Goal: Task Accomplishment & Management: Use online tool/utility

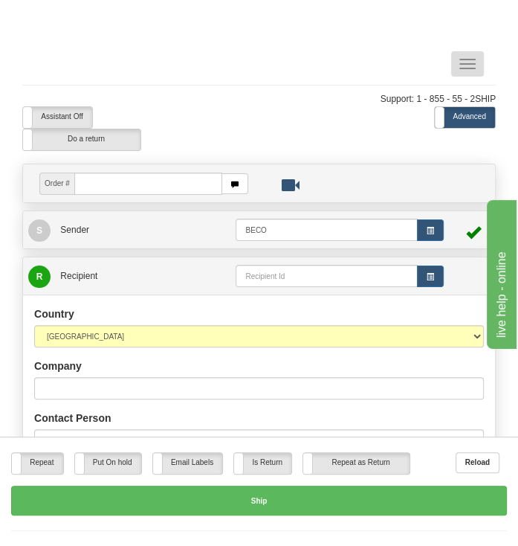
click at [475, 63] on span "button" at bounding box center [468, 63] width 16 height 1
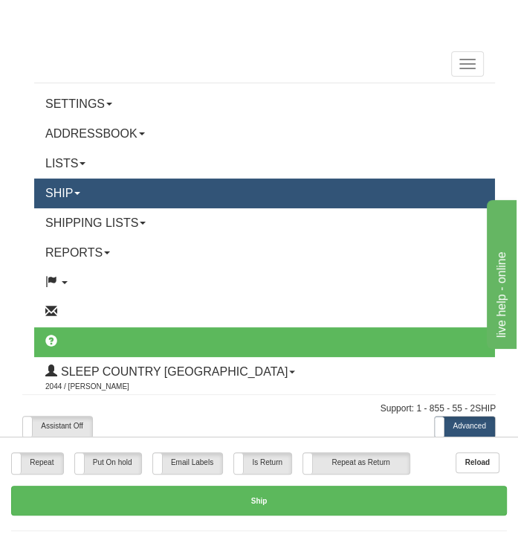
click at [102, 200] on link "Ship" at bounding box center [264, 193] width 461 height 30
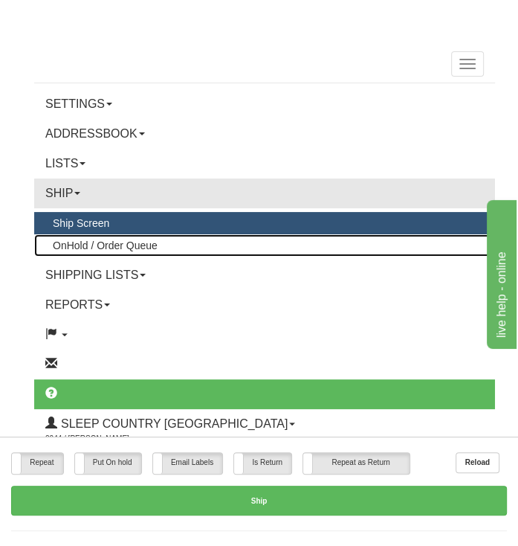
click at [141, 245] on span "OnHold / Order Queue" at bounding box center [105, 245] width 105 height 12
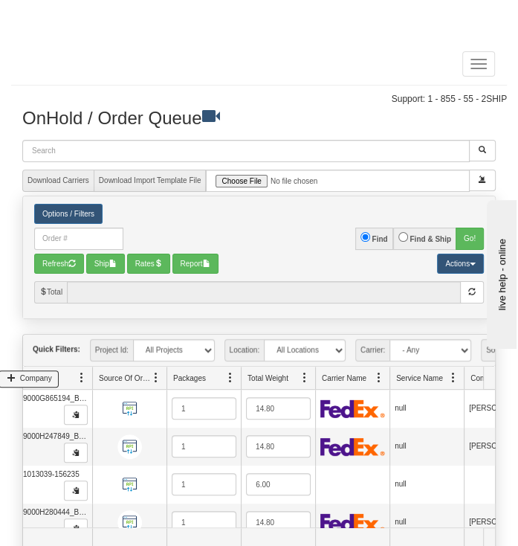
scroll to position [0, 62]
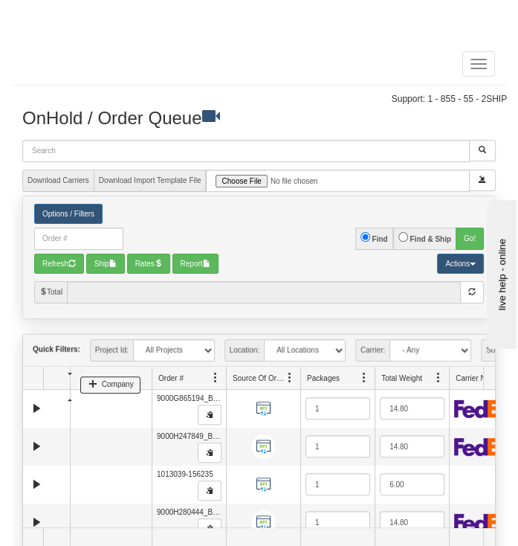
drag, startPoint x: 454, startPoint y: 385, endPoint x: 114, endPoint y: 386, distance: 340.6
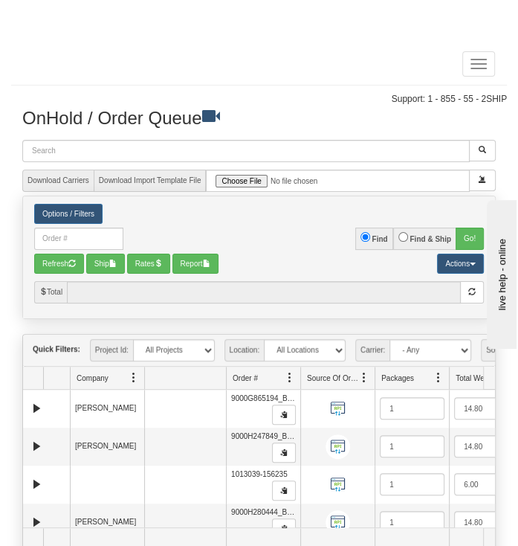
click at [105, 384] on span "Company" at bounding box center [93, 378] width 32 height 10
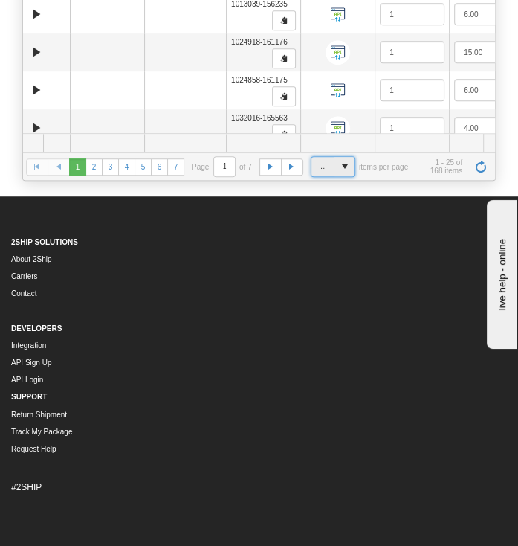
click at [340, 176] on span "select" at bounding box center [344, 166] width 19 height 19
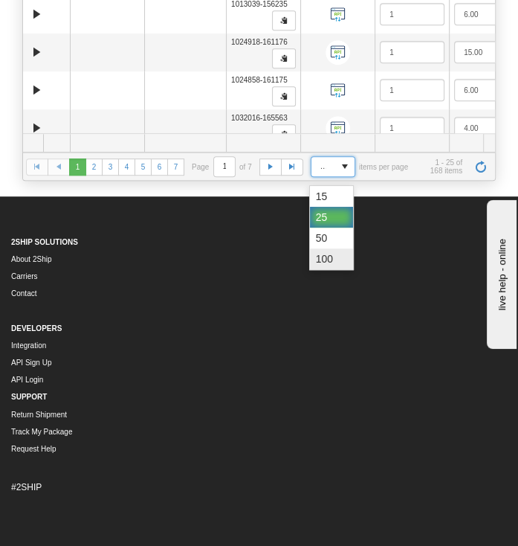
click at [328, 252] on span "100" at bounding box center [324, 258] width 17 height 15
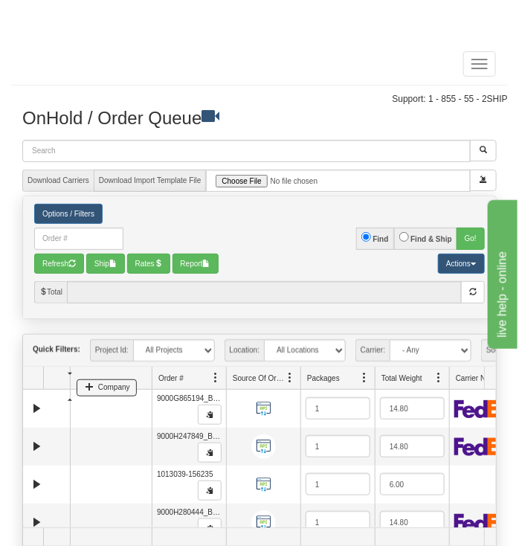
drag, startPoint x: 417, startPoint y: 387, endPoint x: 100, endPoint y: 392, distance: 317.6
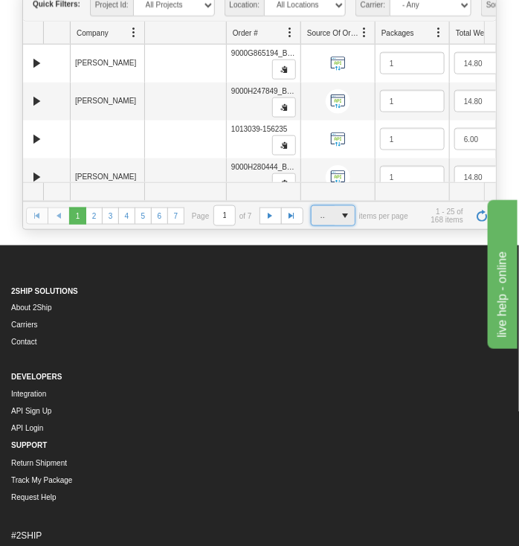
click at [338, 222] on span "select" at bounding box center [344, 215] width 19 height 19
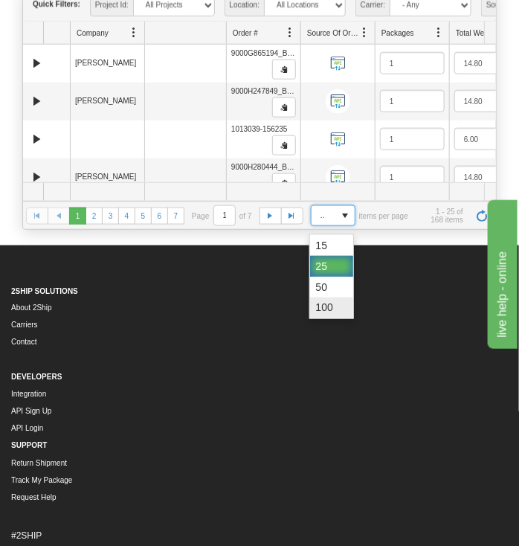
click at [326, 307] on span "100" at bounding box center [324, 307] width 17 height 15
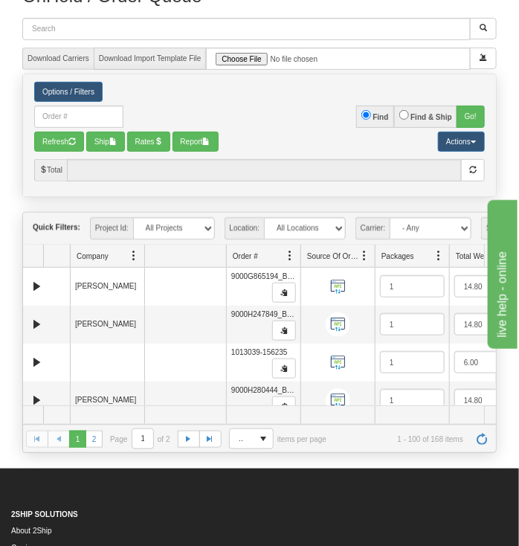
click at [382, 114] on label "Find" at bounding box center [381, 117] width 16 height 11
click at [371, 114] on input "Find" at bounding box center [366, 115] width 10 height 10
click at [63, 89] on link "Options / Filters" at bounding box center [68, 92] width 68 height 20
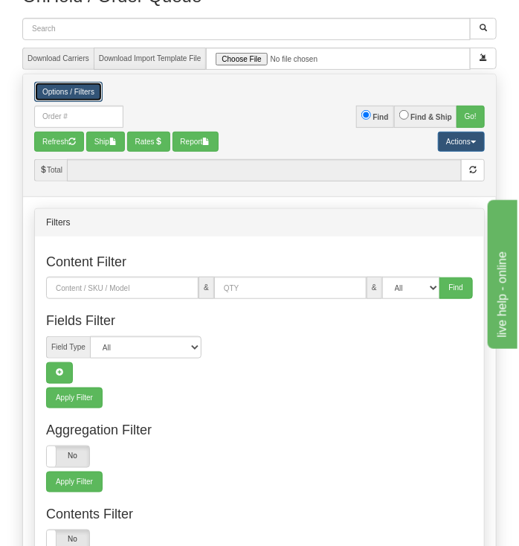
click at [63, 89] on link "Options / Filters" at bounding box center [68, 92] width 68 height 20
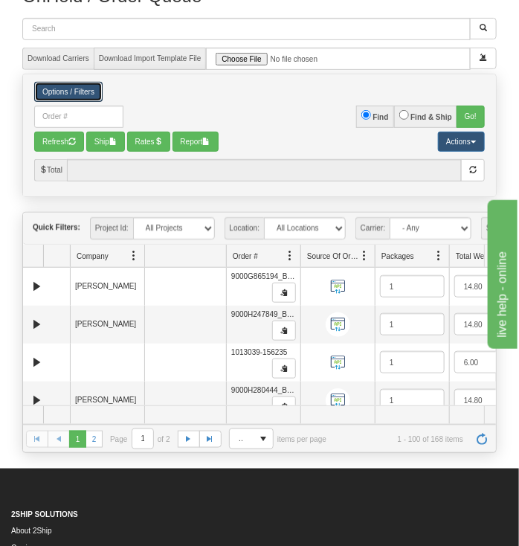
click at [103, 262] on span "Company" at bounding box center [93, 256] width 32 height 10
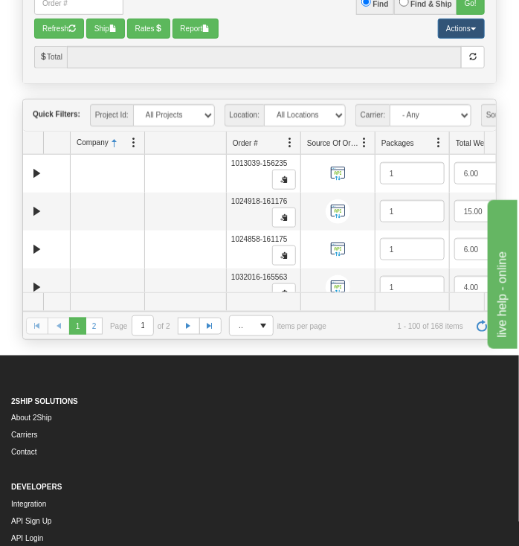
scroll to position [0, 334]
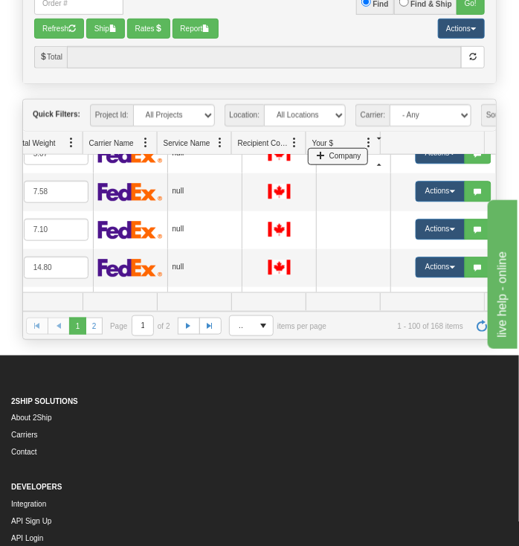
drag, startPoint x: 99, startPoint y: 151, endPoint x: 337, endPoint y: 158, distance: 238.1
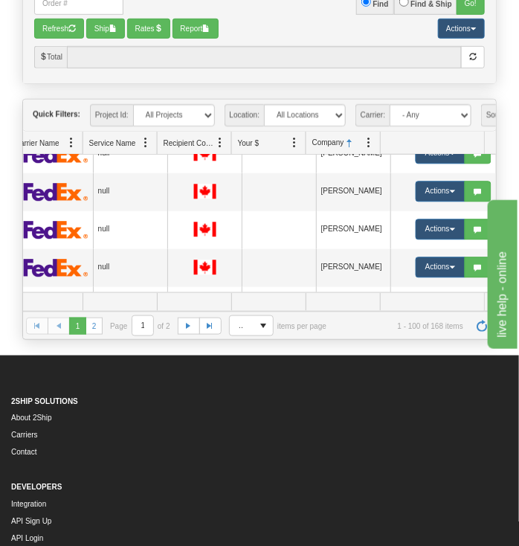
drag, startPoint x: 588, startPoint y: 365, endPoint x: 497, endPoint y: 356, distance: 91.9
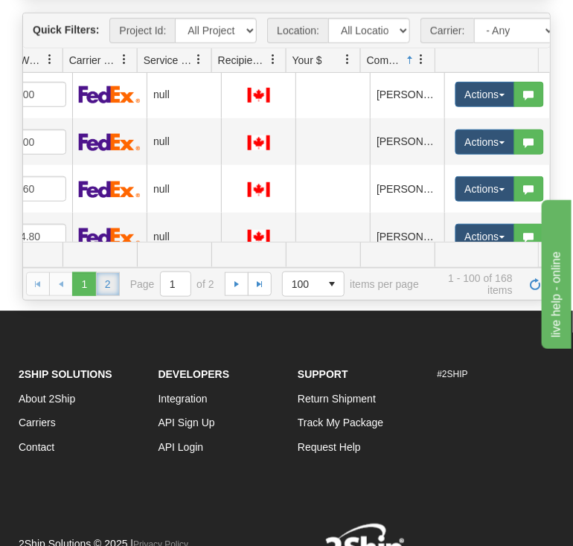
click at [104, 296] on link "2" at bounding box center [108, 284] width 24 height 24
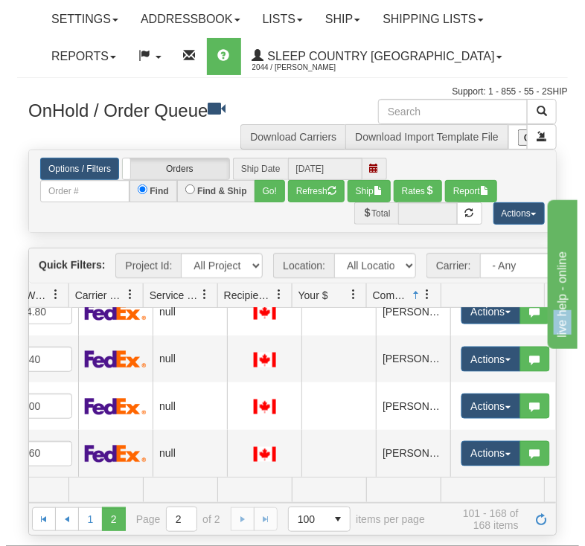
scroll to position [697, 387]
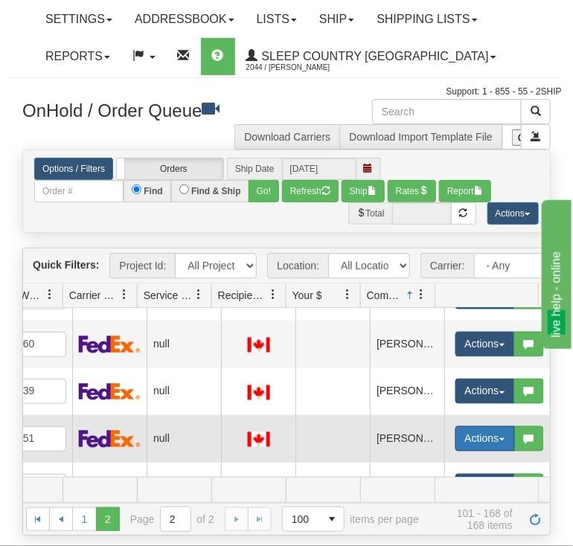
click at [480, 449] on button "Actions" at bounding box center [484, 438] width 59 height 25
click at [428, 472] on link "Open" at bounding box center [449, 466] width 129 height 19
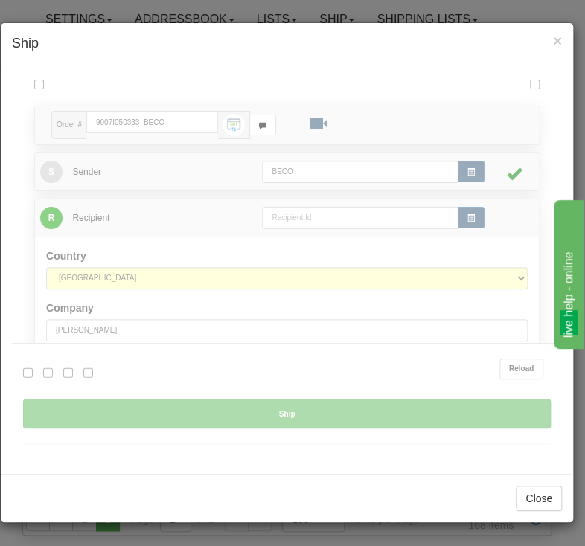
scroll to position [0, 0]
type input "18:01"
type input "16:00"
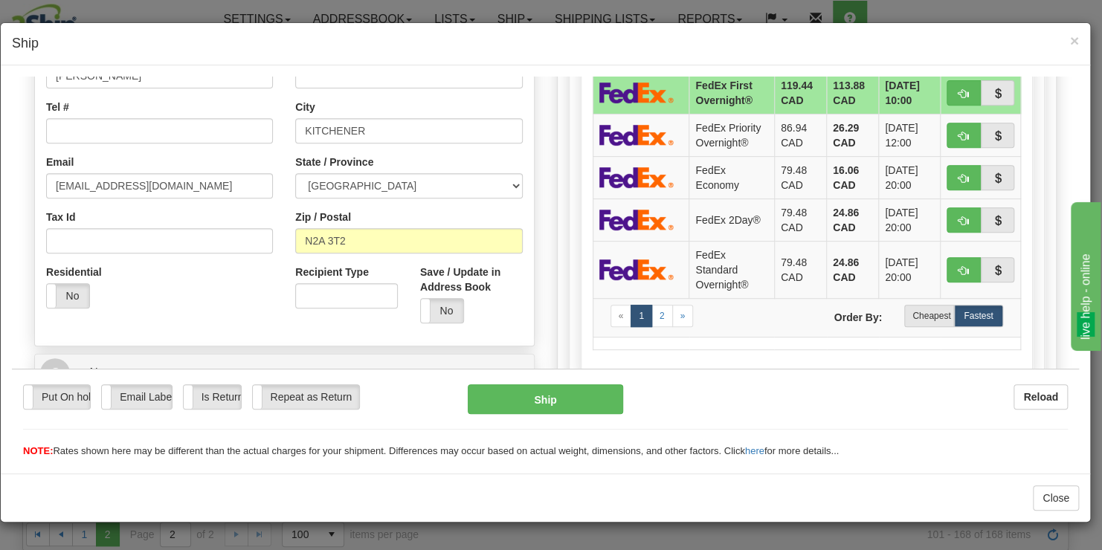
scroll to position [366, 0]
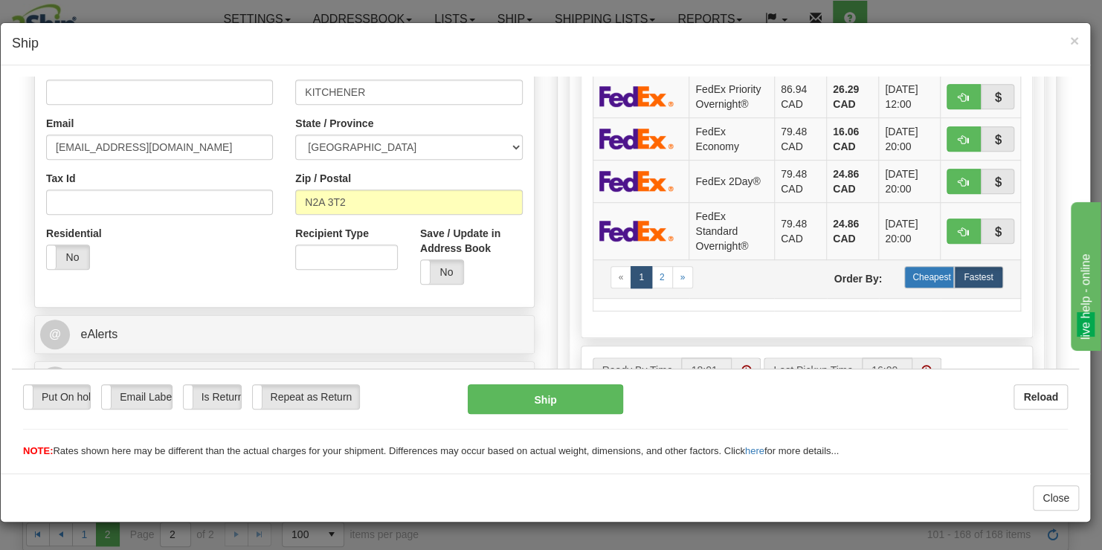
click at [518, 288] on label "Cheapest" at bounding box center [928, 276] width 49 height 22
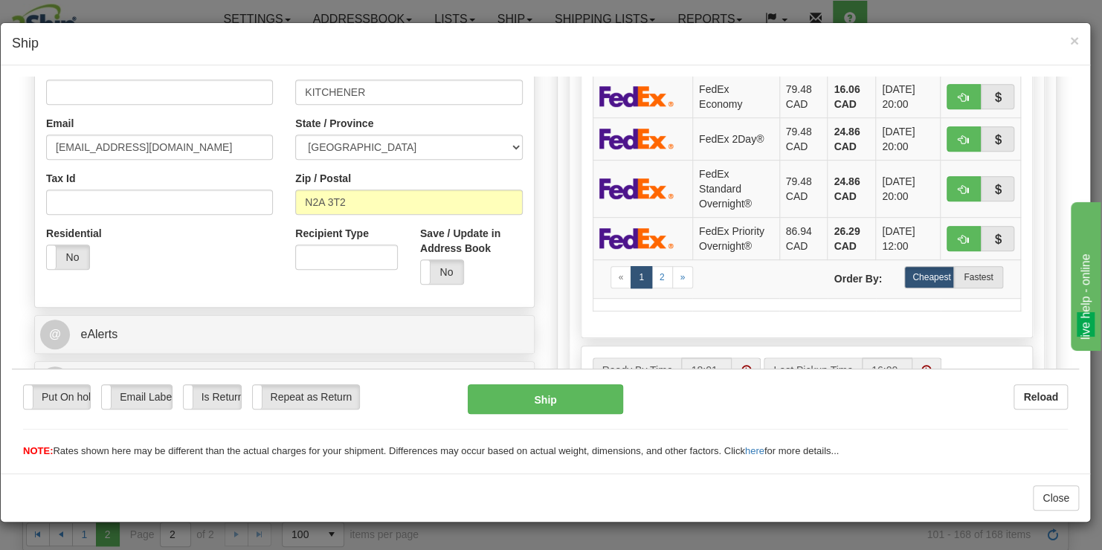
drag, startPoint x: 77, startPoint y: 94, endPoint x: 723, endPoint y: 408, distance: 718.4
click at [518, 408] on div "Reload" at bounding box center [856, 396] width 422 height 25
click at [518, 406] on button "Ship" at bounding box center [545, 399] width 155 height 30
type input "92"
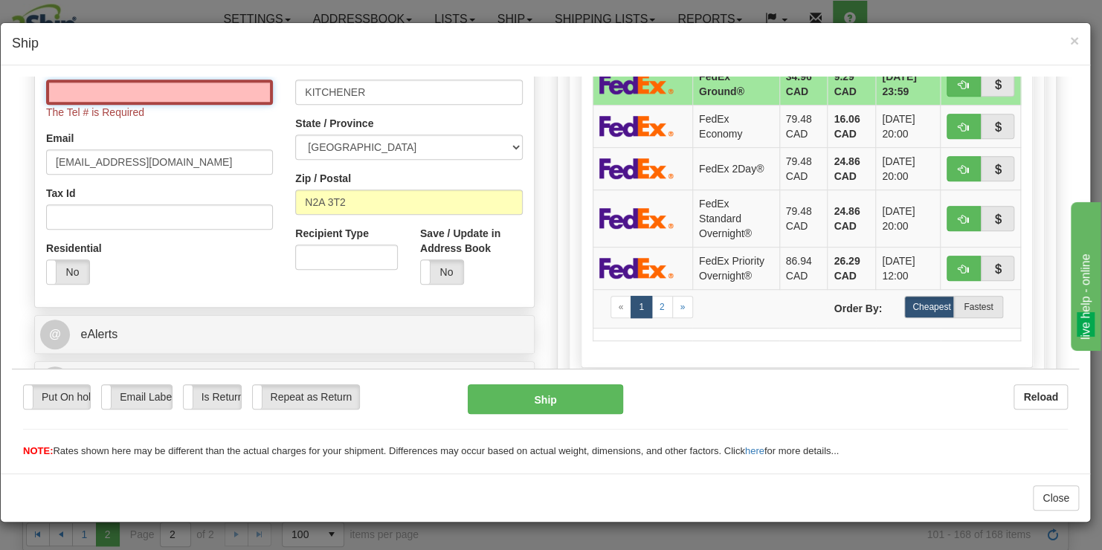
click at [149, 86] on input "Tel #" at bounding box center [159, 91] width 227 height 25
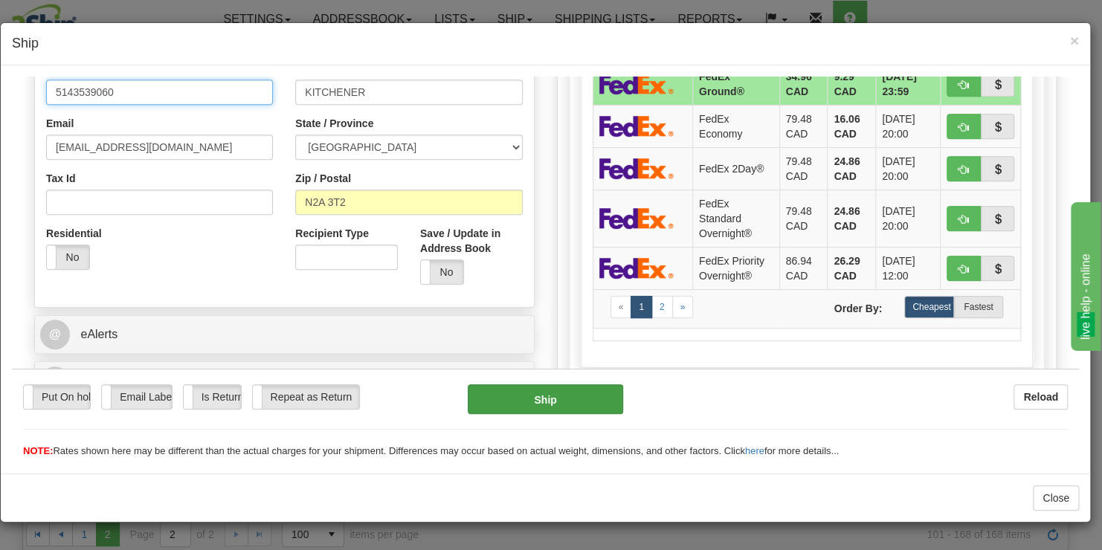
type input "5143539060"
click at [518, 410] on button "Ship" at bounding box center [545, 399] width 155 height 30
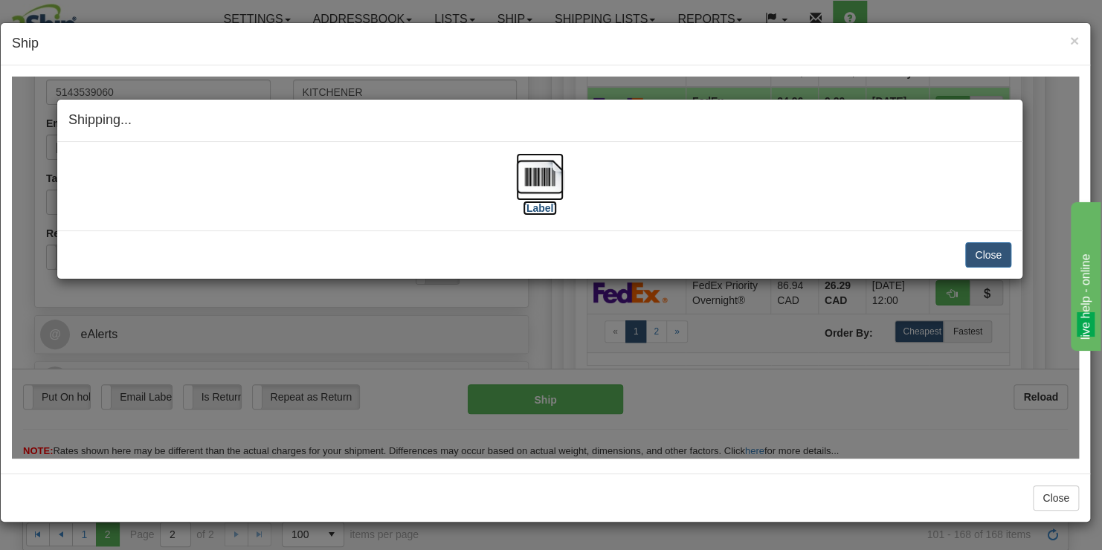
click at [518, 177] on img at bounding box center [540, 176] width 48 height 48
